Goal: Information Seeking & Learning: Learn about a topic

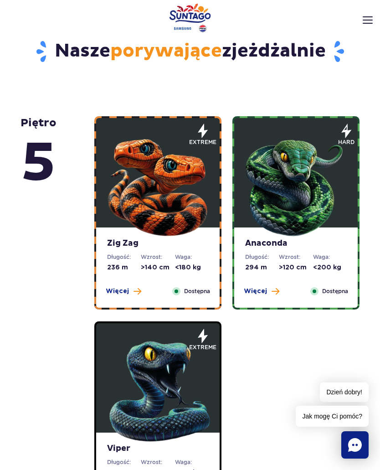
scroll to position [328, 0]
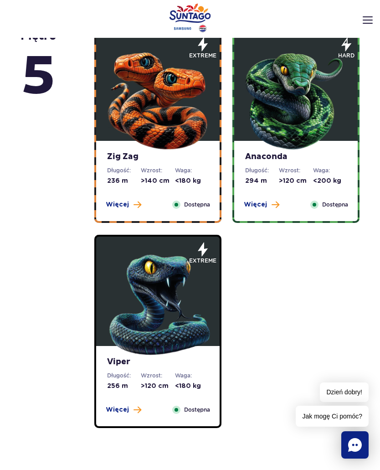
click at [127, 208] on span "Więcej" at bounding box center [117, 204] width 23 height 9
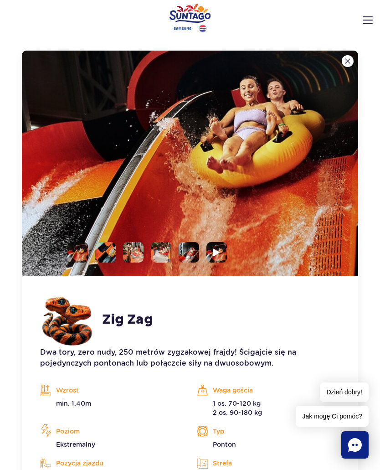
scroll to position [606, 0]
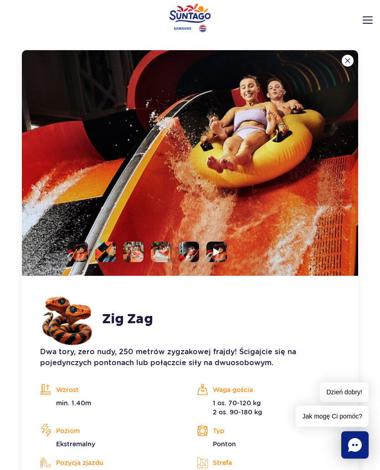
click at [106, 250] on li at bounding box center [105, 252] width 21 height 21
click at [79, 212] on img at bounding box center [190, 163] width 336 height 226
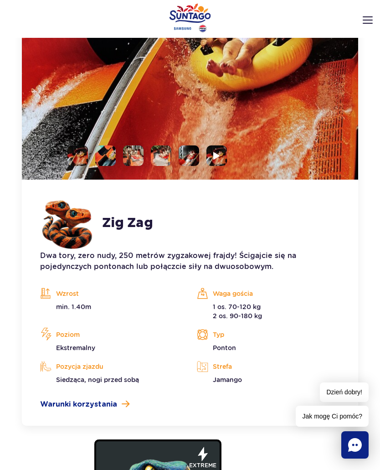
scroll to position [837, 0]
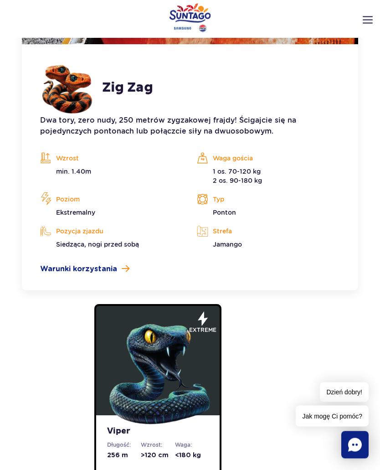
click at [64, 259] on div "Dwa tory, zero nudy, 250 metrów zygzakowej frajdy! Ścigajcie się na pojedynczyc…" at bounding box center [190, 195] width 300 height 160
click at [66, 262] on div "Dwa tory, zero nudy, 250 metrów zygzakowej frajdy! Ścigajcie się na pojedynczyc…" at bounding box center [190, 195] width 300 height 160
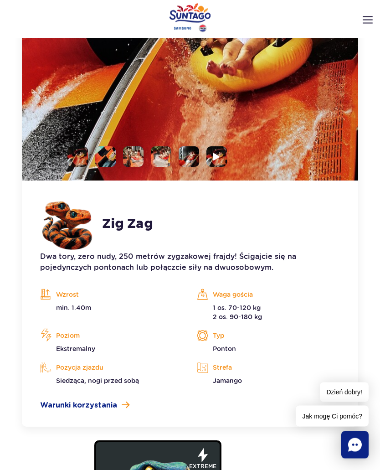
click at [232, 170] on img at bounding box center [190, 68] width 336 height 226
click at [216, 154] on img at bounding box center [216, 157] width 7 height 8
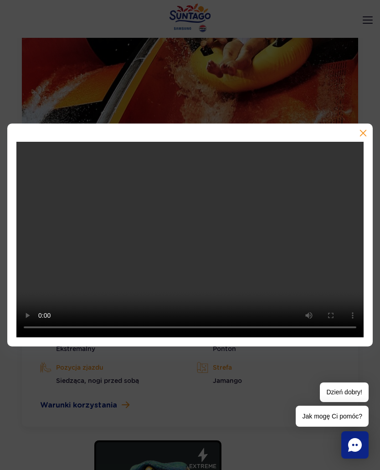
click at [356, 137] on div at bounding box center [190, 235] width 366 height 223
click at [360, 132] on button "button" at bounding box center [362, 133] width 9 height 9
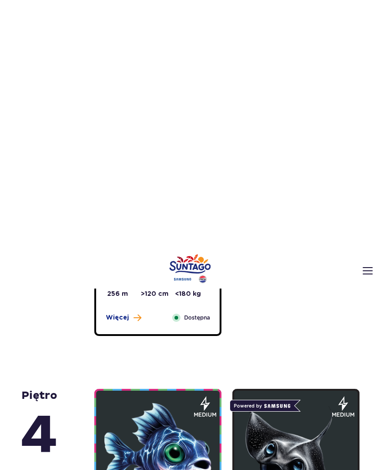
scroll to position [916, 0]
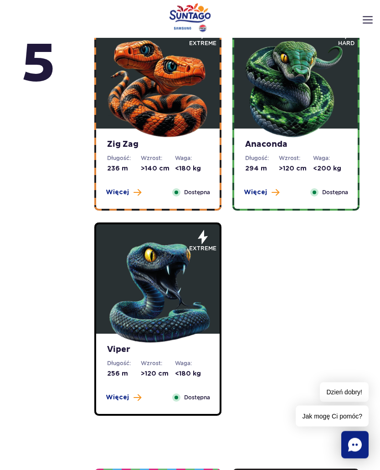
scroll to position [427, 0]
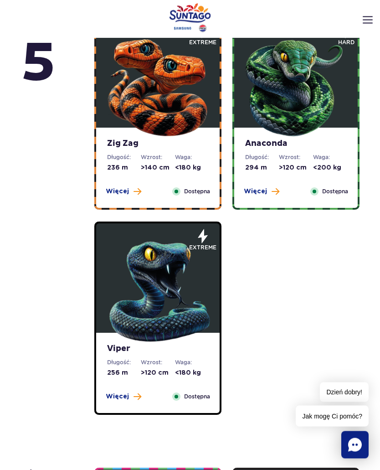
click at [208, 397] on span "Dostępna" at bounding box center [197, 396] width 26 height 9
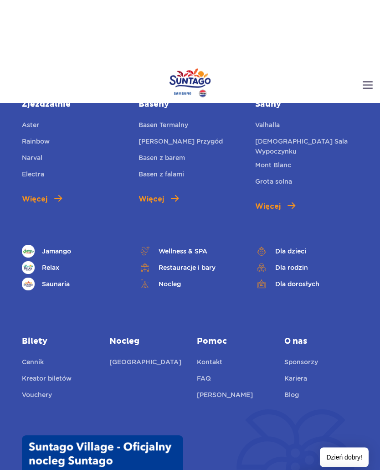
scroll to position [4550, 0]
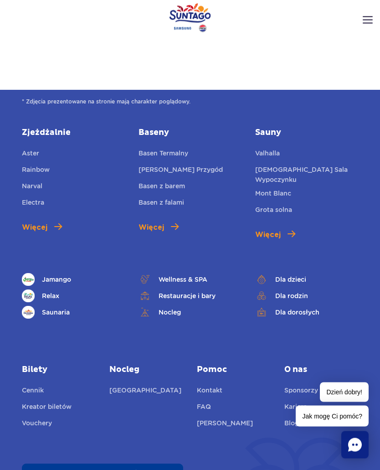
click at [34, 219] on div "Zjeżdżalnie Aster Rainbow Narval Electra Więcej" at bounding box center [73, 181] width 103 height 106
click at [43, 229] on span "Więcej" at bounding box center [35, 227] width 26 height 11
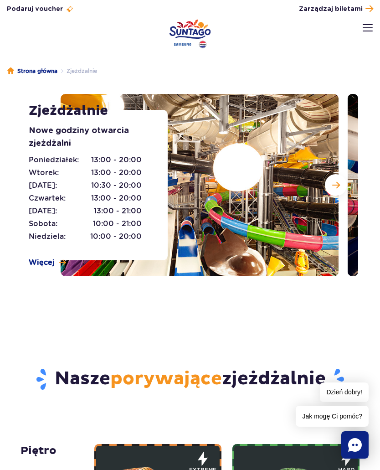
click at [361, 33] on header "Godziny otwarcia pl PL EN UA Moje konto Zarządzaj biletami Aktualny ruch w park…" at bounding box center [190, 38] width 380 height 40
click at [366, 28] on img at bounding box center [368, 27] width 10 height 7
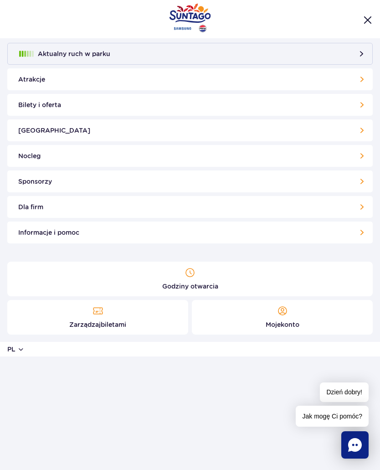
click at [28, 84] on link "Atrakcje" at bounding box center [190, 79] width 366 height 22
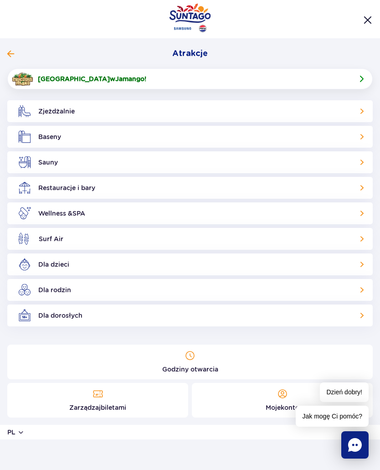
click at [36, 111] on link "Zjeżdżalnie" at bounding box center [190, 111] width 366 height 22
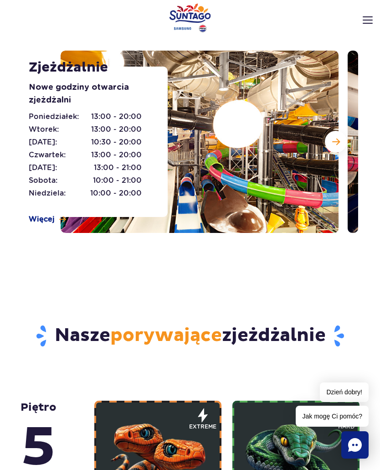
scroll to position [39, 0]
